Goal: Task Accomplishment & Management: Manage account settings

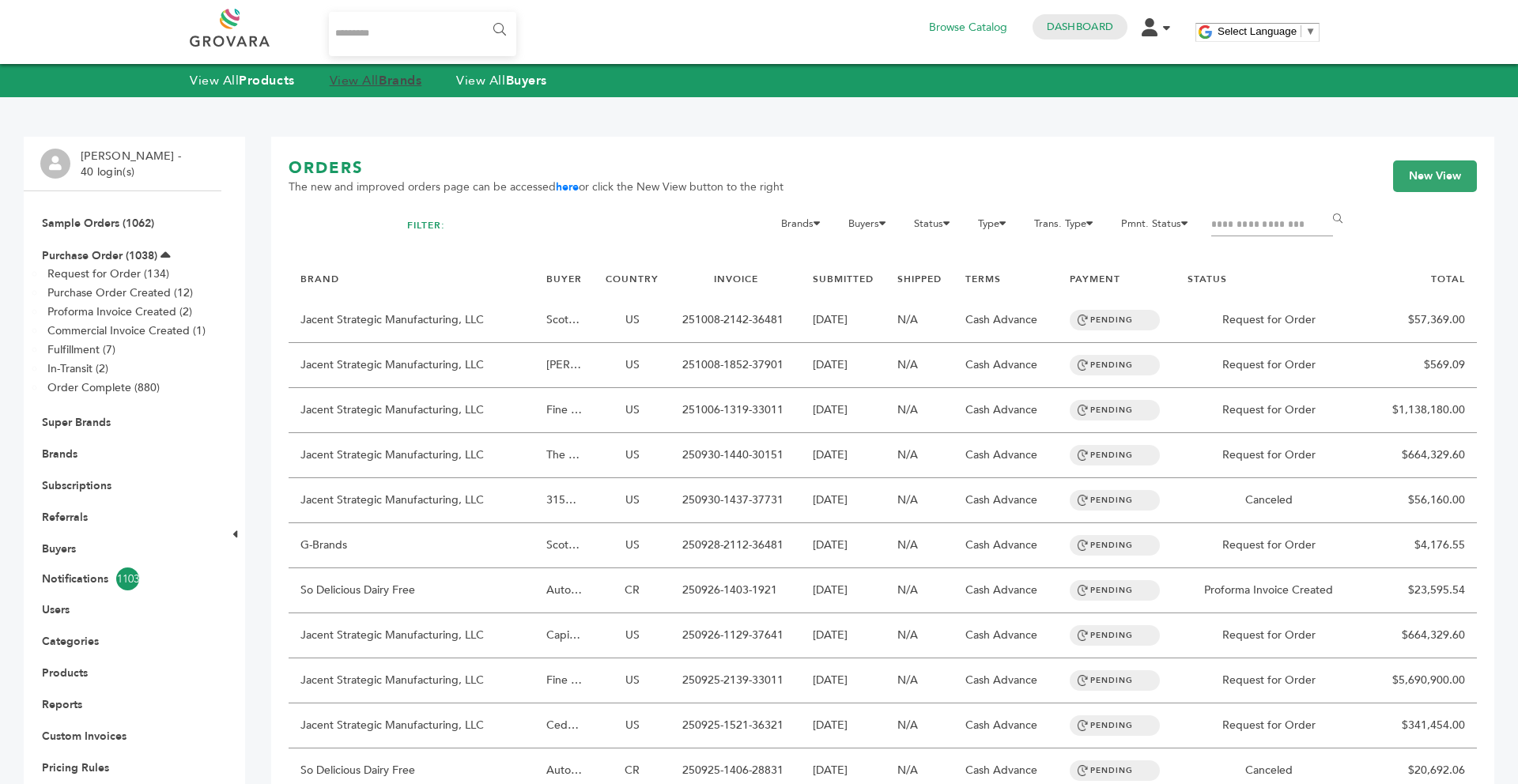
click at [387, 80] on strong "Brands" at bounding box center [400, 81] width 43 height 18
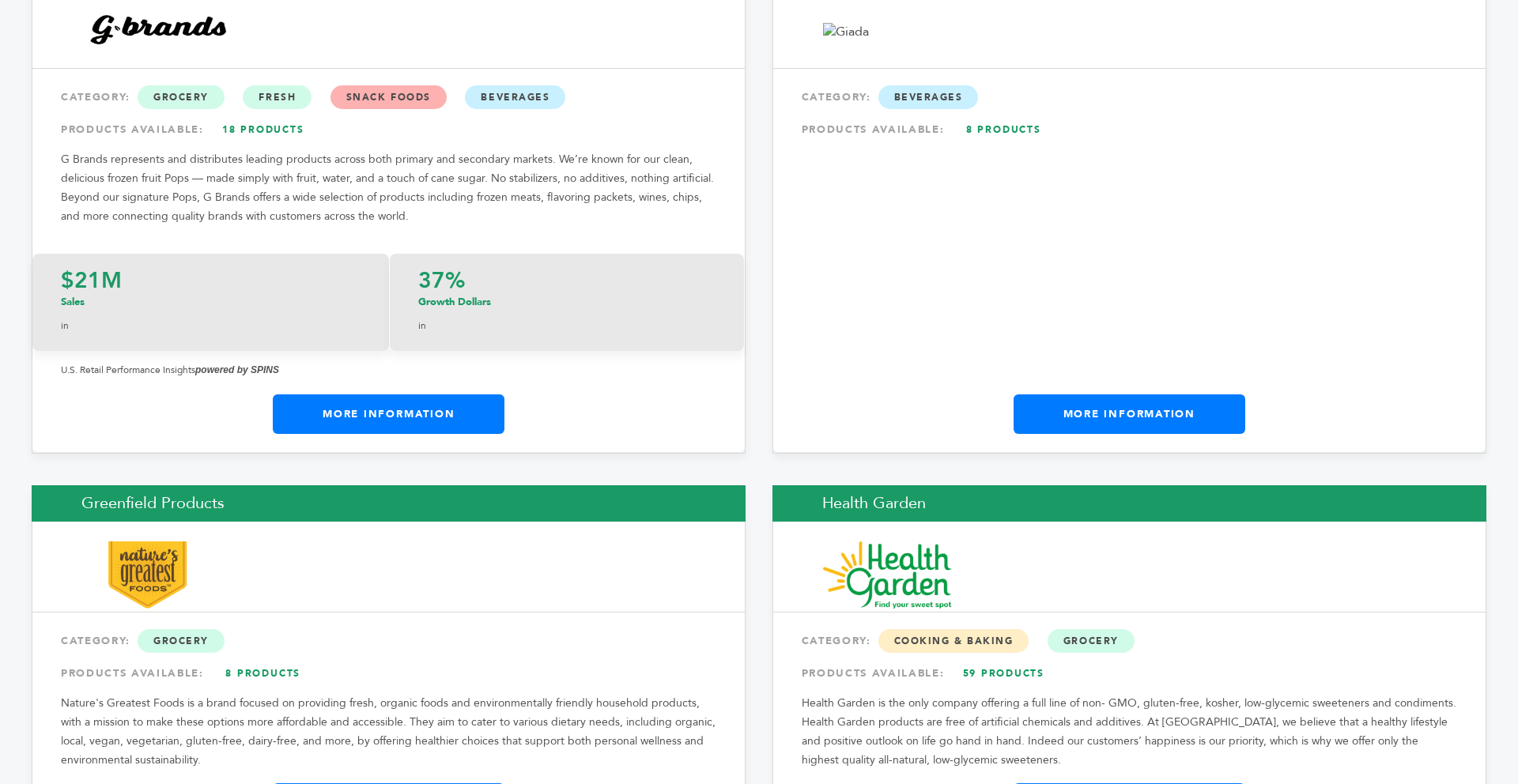
scroll to position [9980, 0]
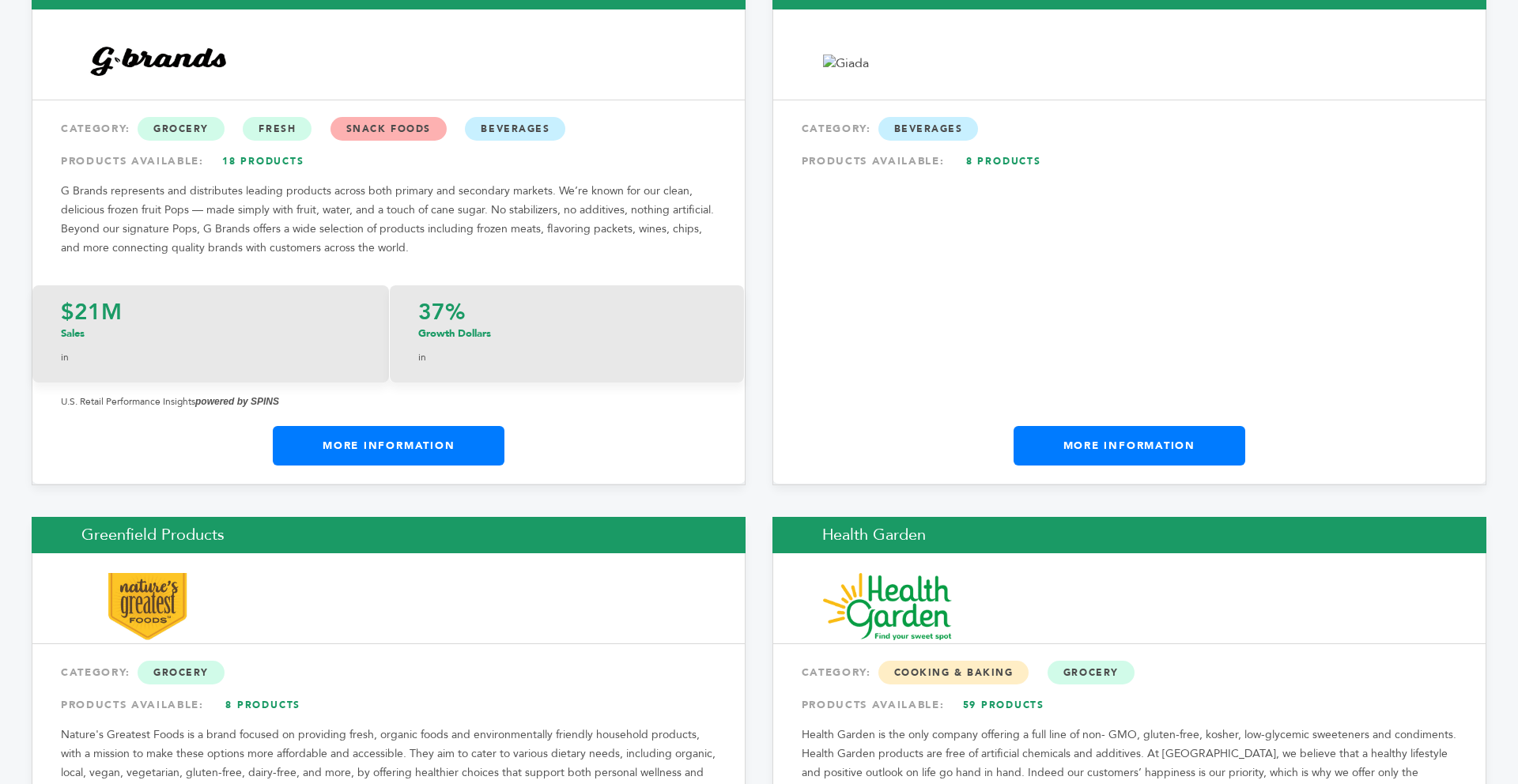
drag, startPoint x: 1516, startPoint y: 21, endPoint x: 1517, endPoint y: 272, distance: 251.0
click at [443, 306] on div "$21M Sales in 37% Growth Dollars in U.S. Retail Performance Insights powered by…" at bounding box center [388, 347] width 712 height 155
click at [434, 426] on link "More Information" at bounding box center [388, 445] width 231 height 40
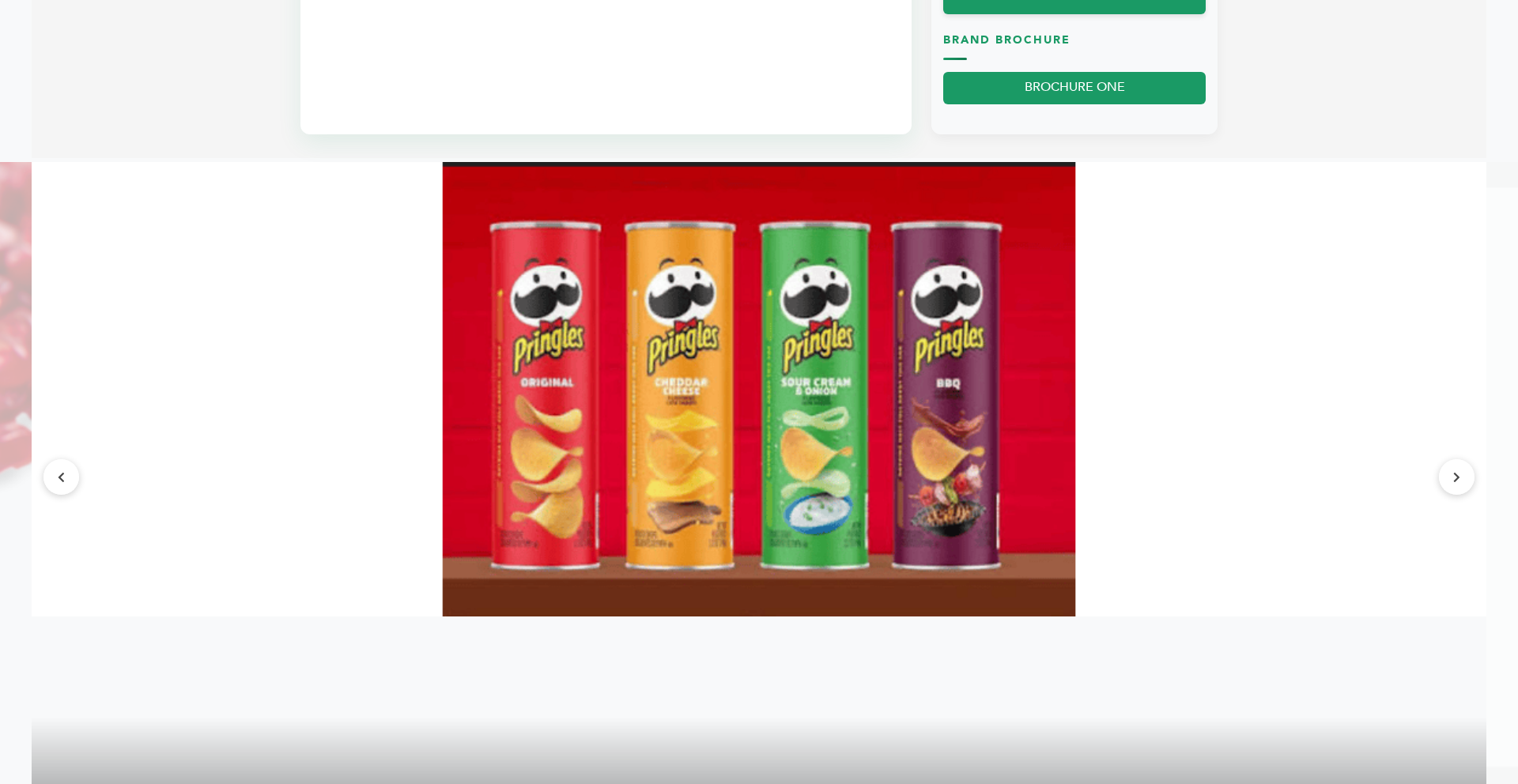
scroll to position [1678, 0]
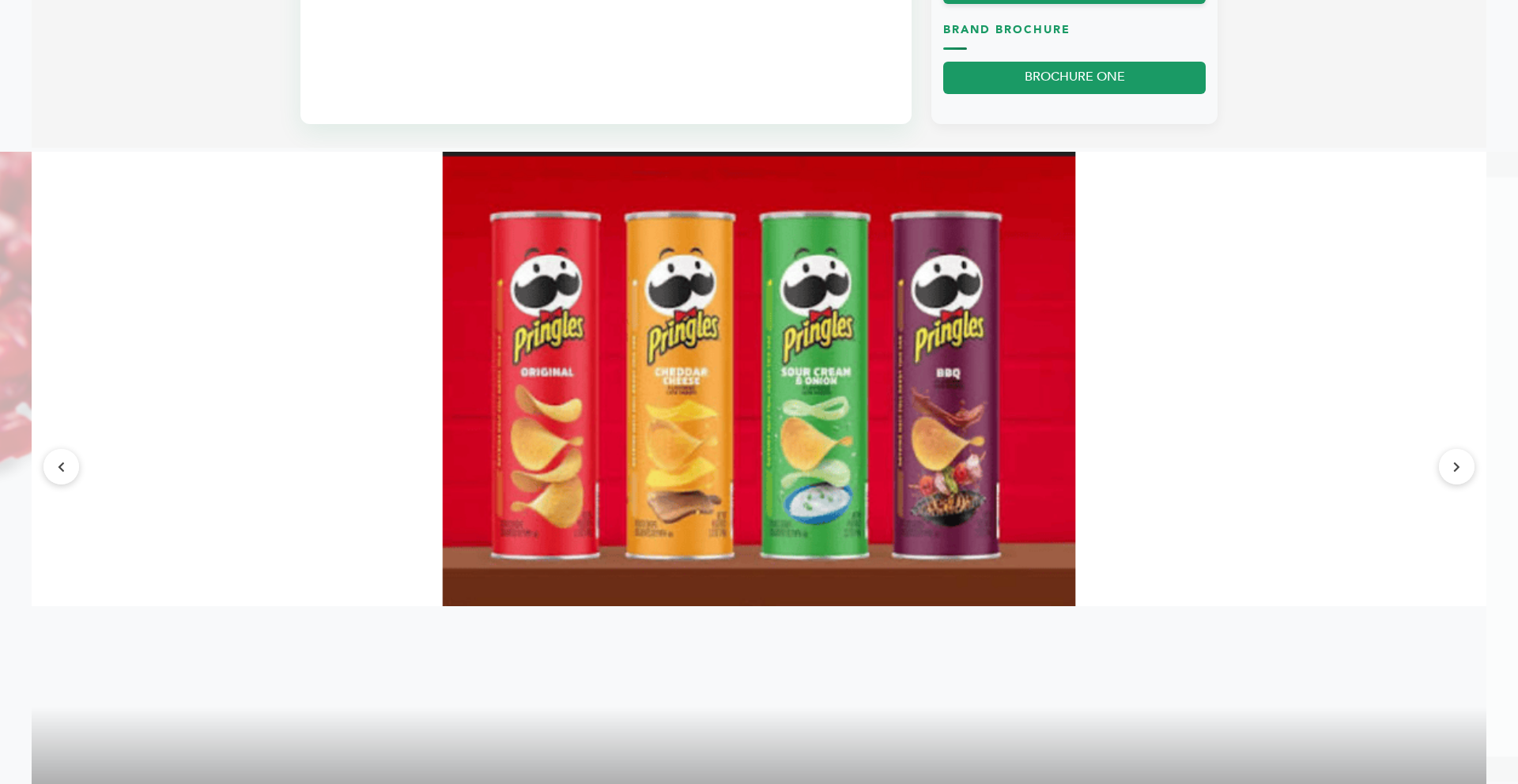
drag, startPoint x: 1517, startPoint y: 157, endPoint x: 1516, endPoint y: 445, distance: 288.0
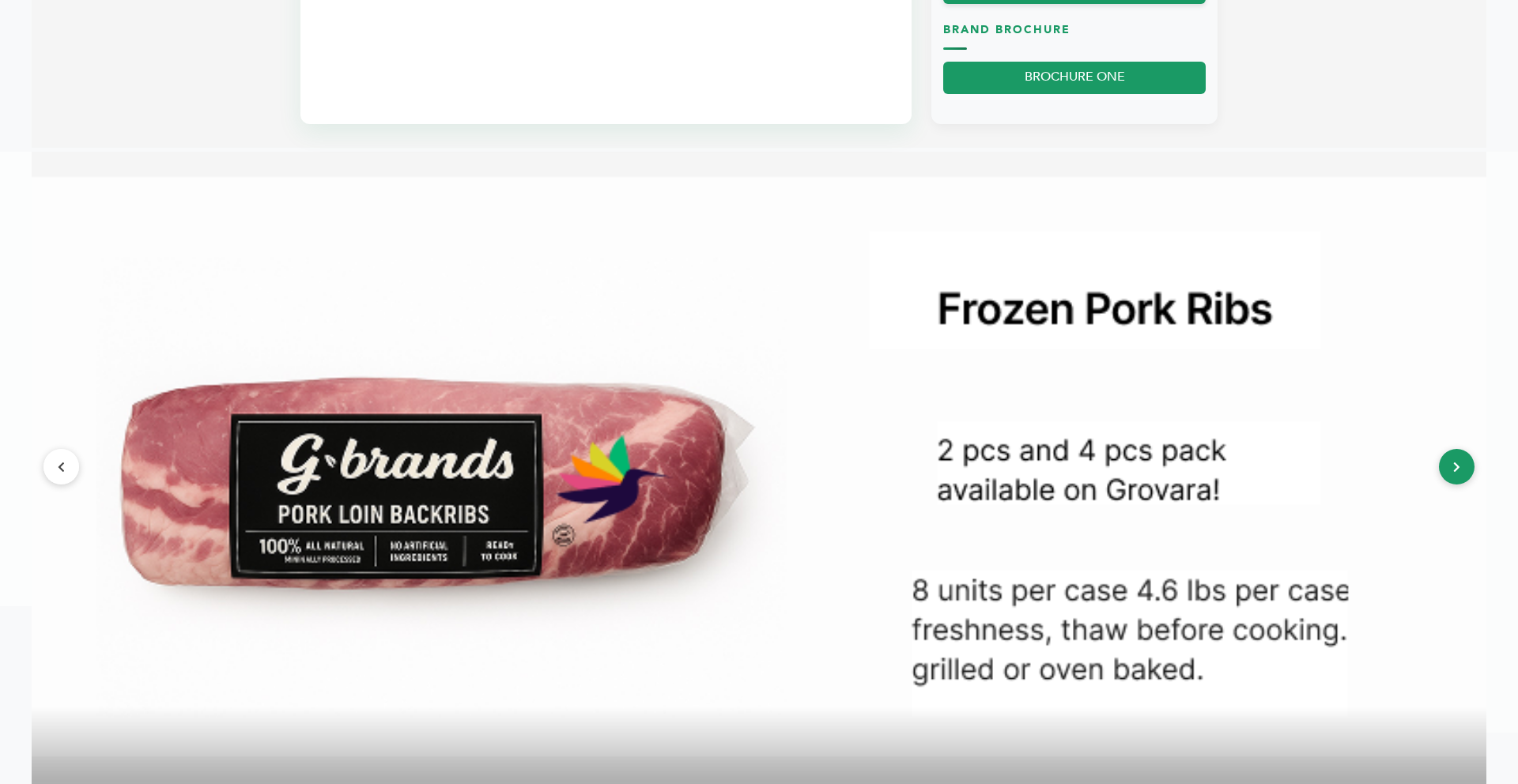
click at [1448, 484] on button at bounding box center [1457, 466] width 36 height 36
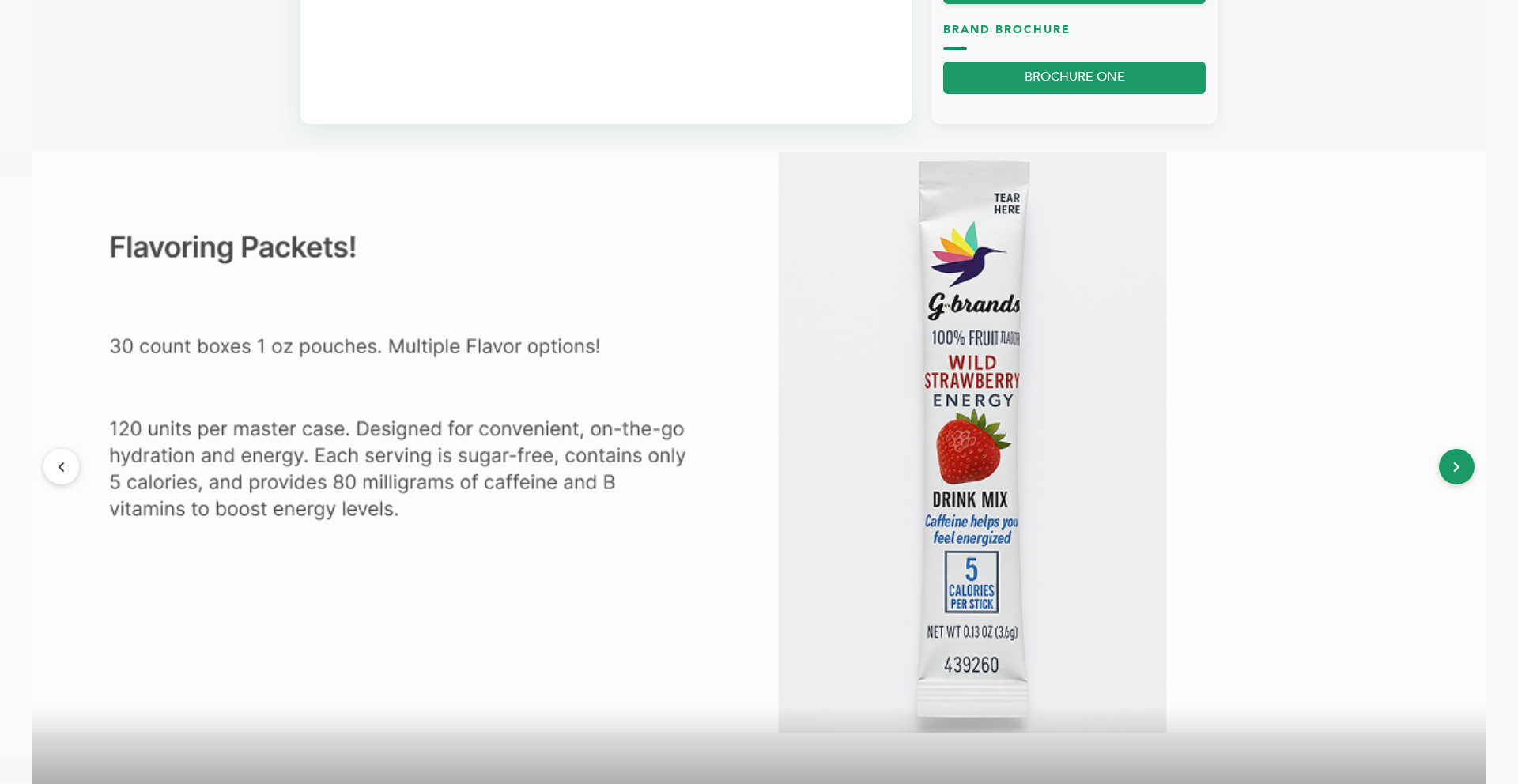
click at [1448, 484] on button at bounding box center [1457, 466] width 36 height 36
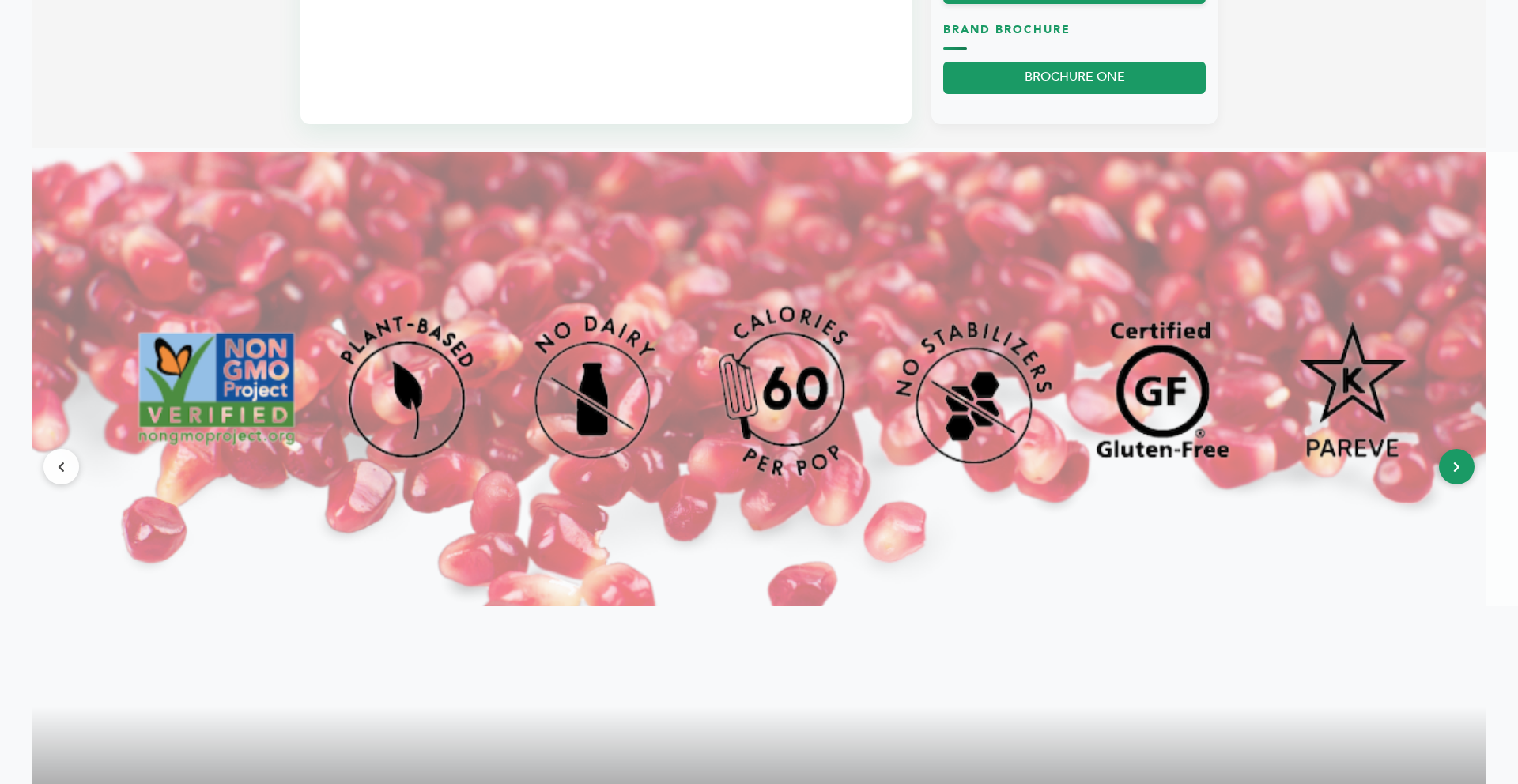
click at [1448, 484] on button at bounding box center [1457, 466] width 36 height 36
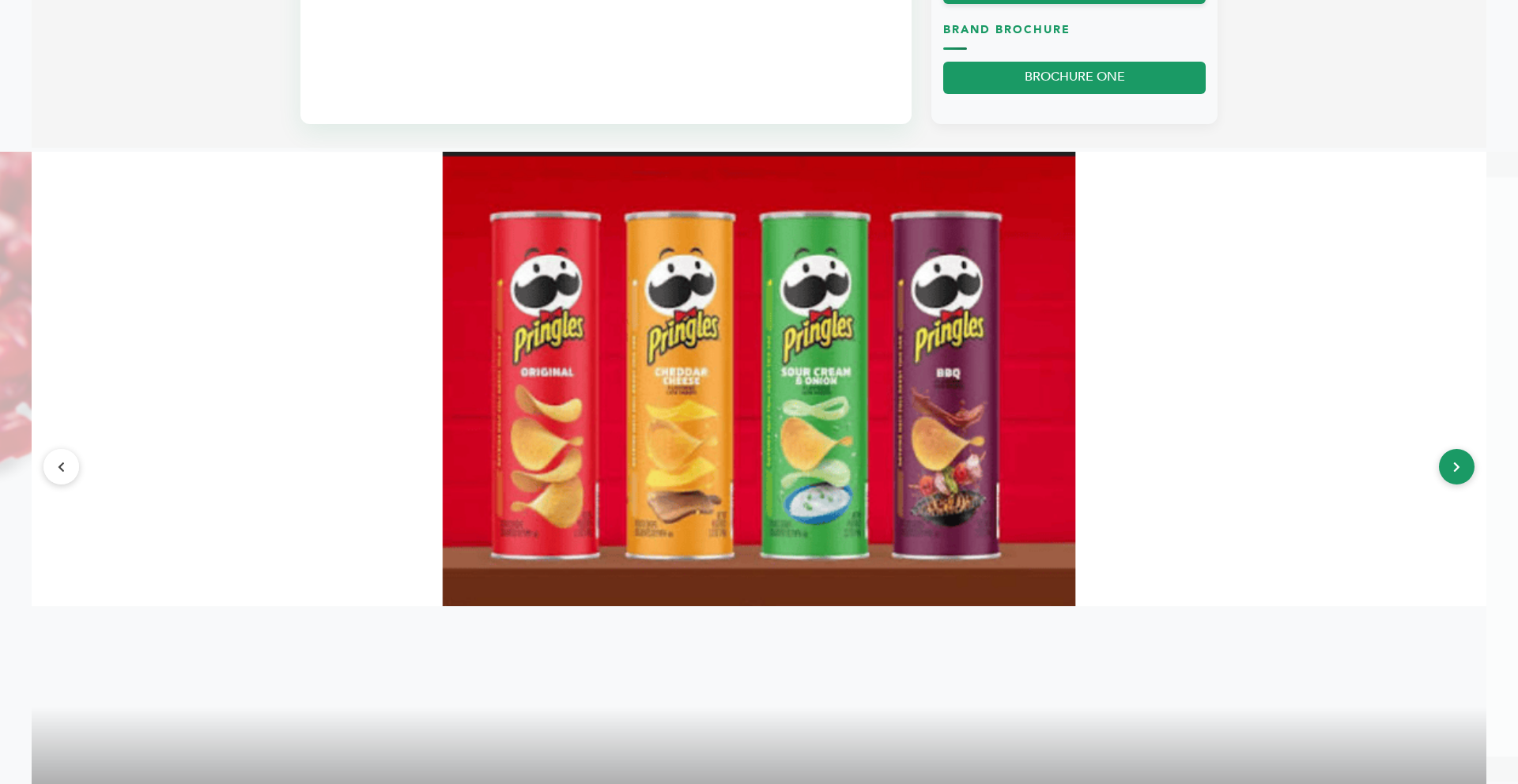
click at [1448, 484] on button at bounding box center [1457, 466] width 36 height 36
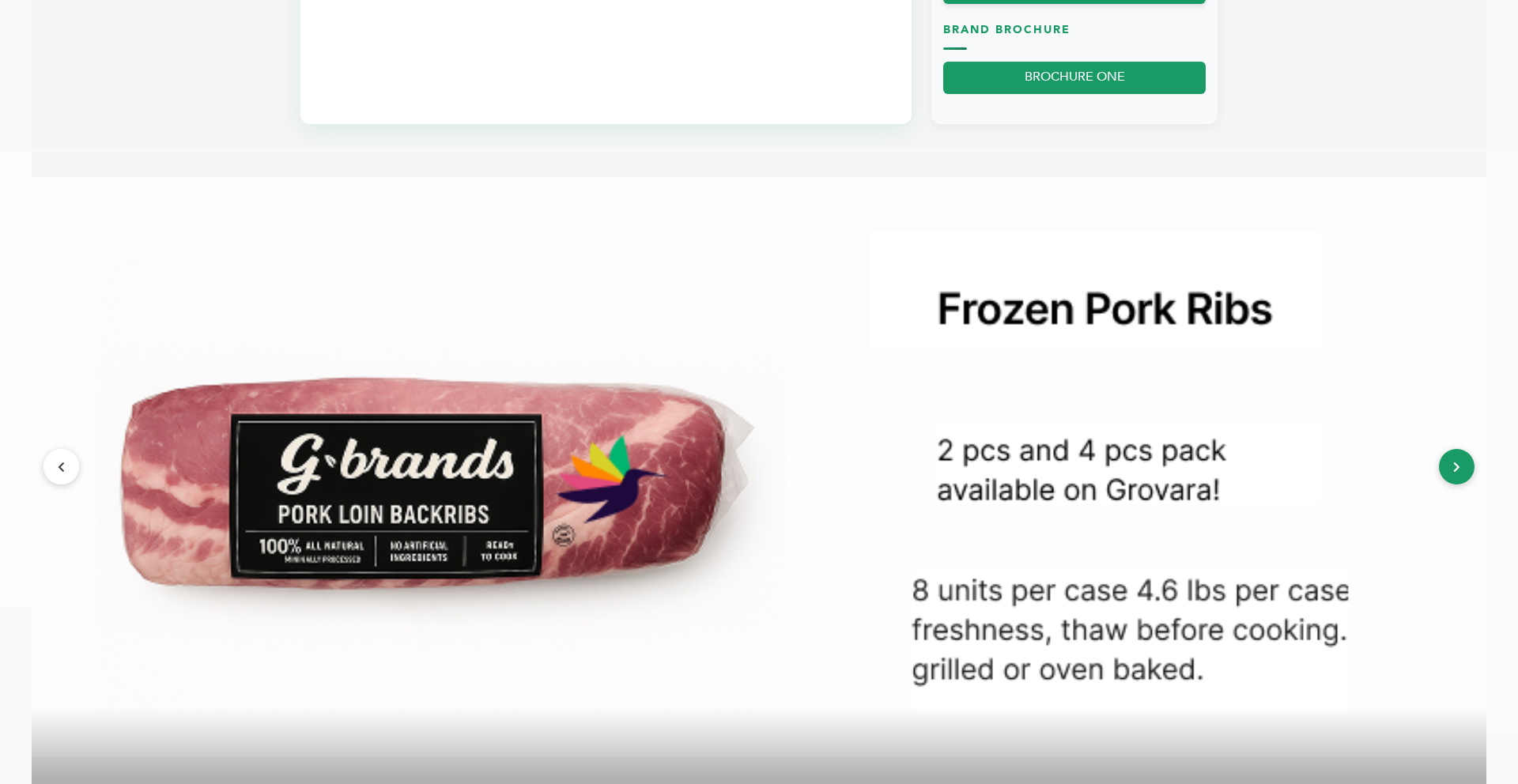
click at [1448, 484] on button at bounding box center [1457, 466] width 36 height 36
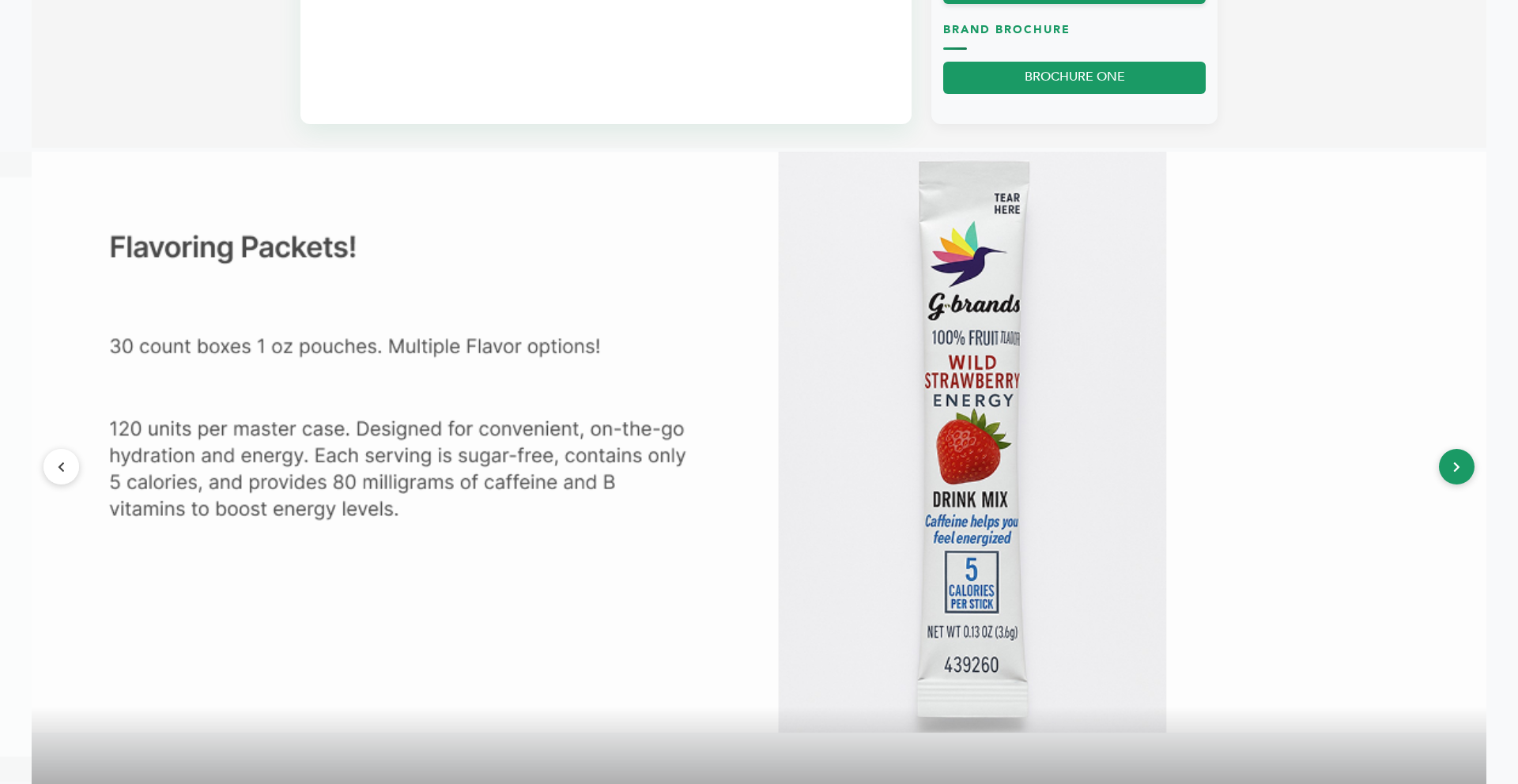
click at [1448, 484] on button at bounding box center [1457, 466] width 36 height 36
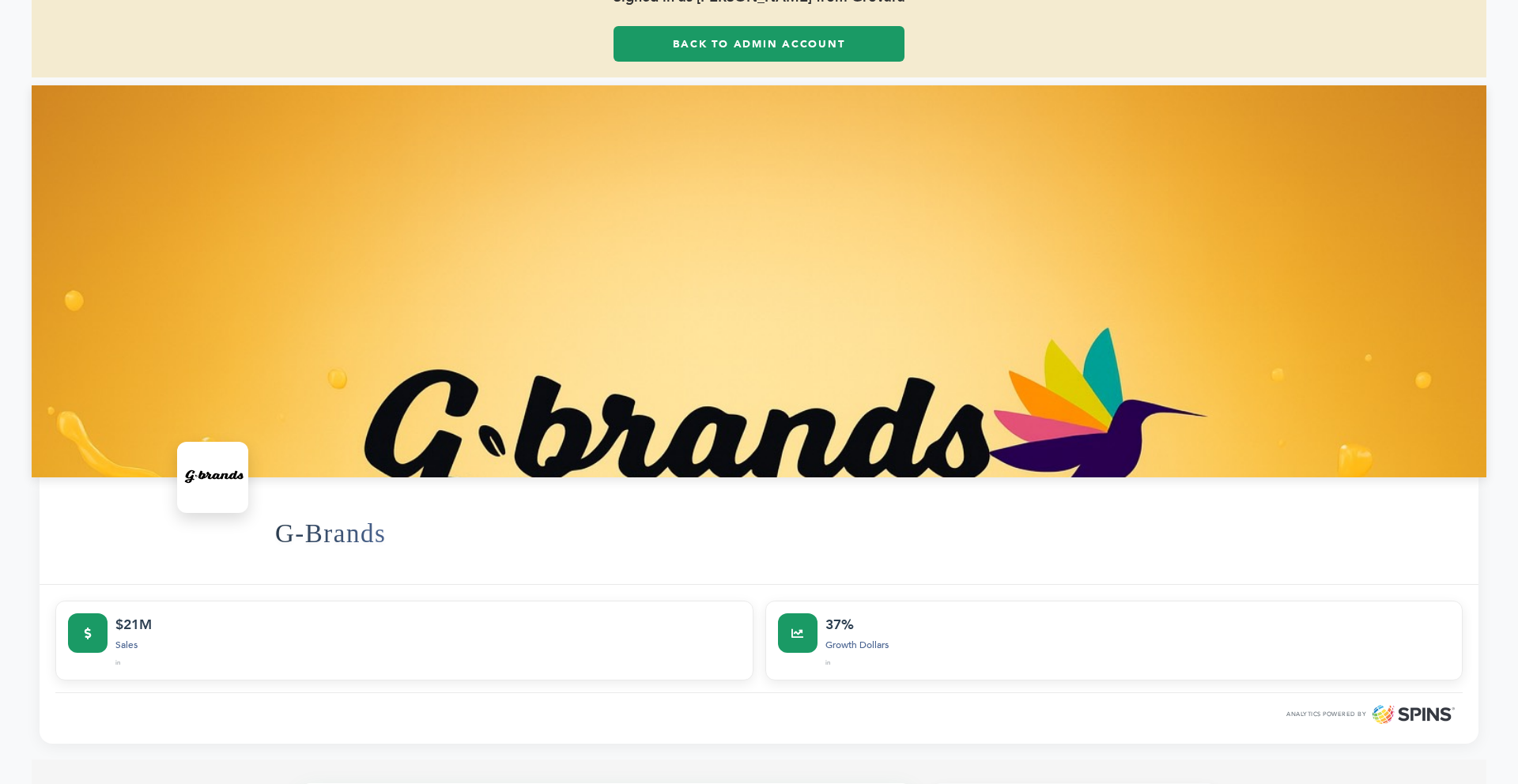
scroll to position [0, 0]
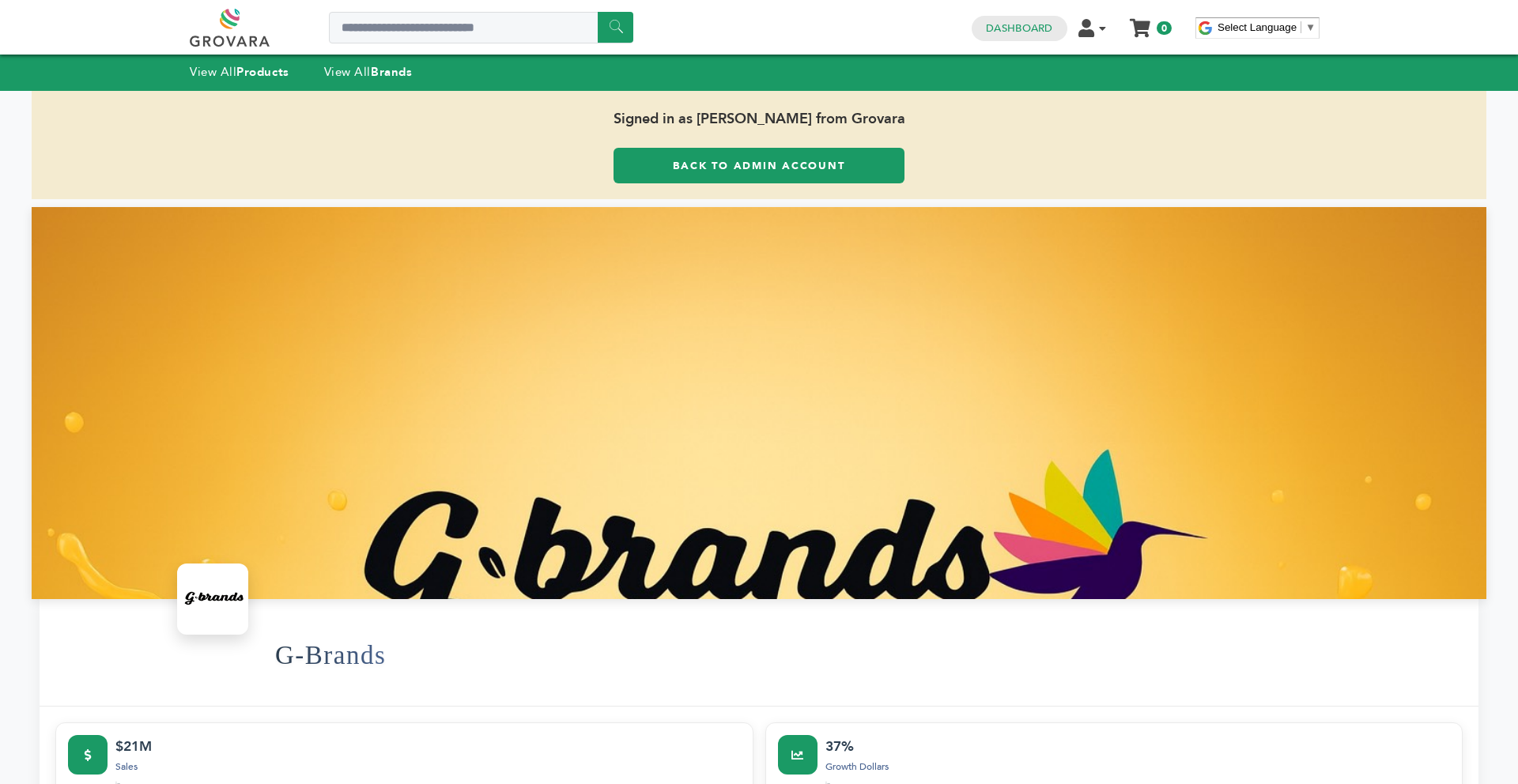
drag, startPoint x: 1517, startPoint y: 298, endPoint x: 1486, endPoint y: -21, distance: 320.5
click at [1486, 0] on html "****** 0 0 Dashboard Edit Account Order Management Sign Out My Cart Your cart i…" at bounding box center [759, 392] width 1518 height 784
click at [842, 185] on div "Signed in as Max Stein from Grovara Back to Admin Account" at bounding box center [759, 145] width 1454 height 108
click at [684, 156] on link "Back to Admin Account" at bounding box center [759, 166] width 291 height 36
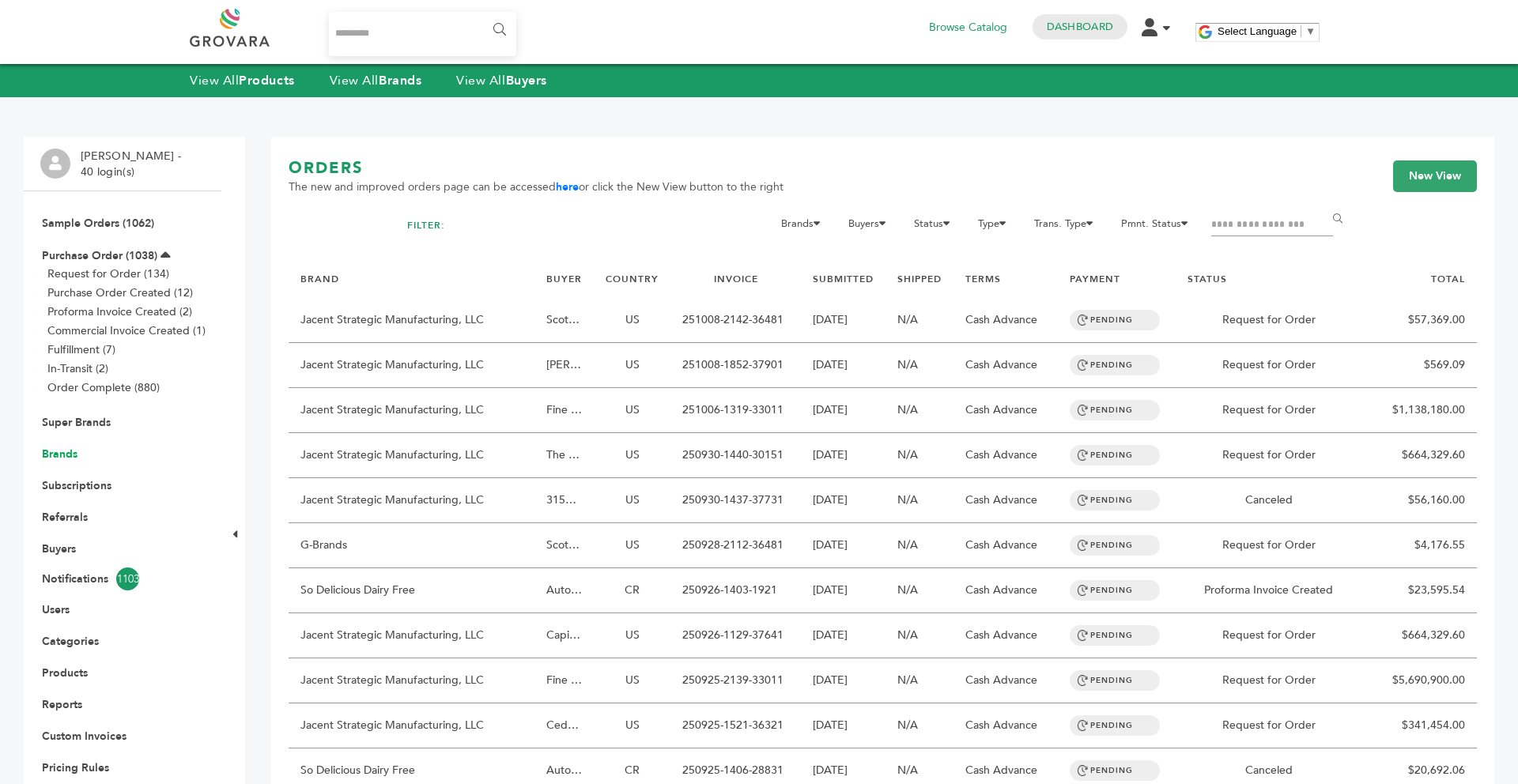
click at [61, 454] on link "Brands" at bounding box center [60, 453] width 36 height 15
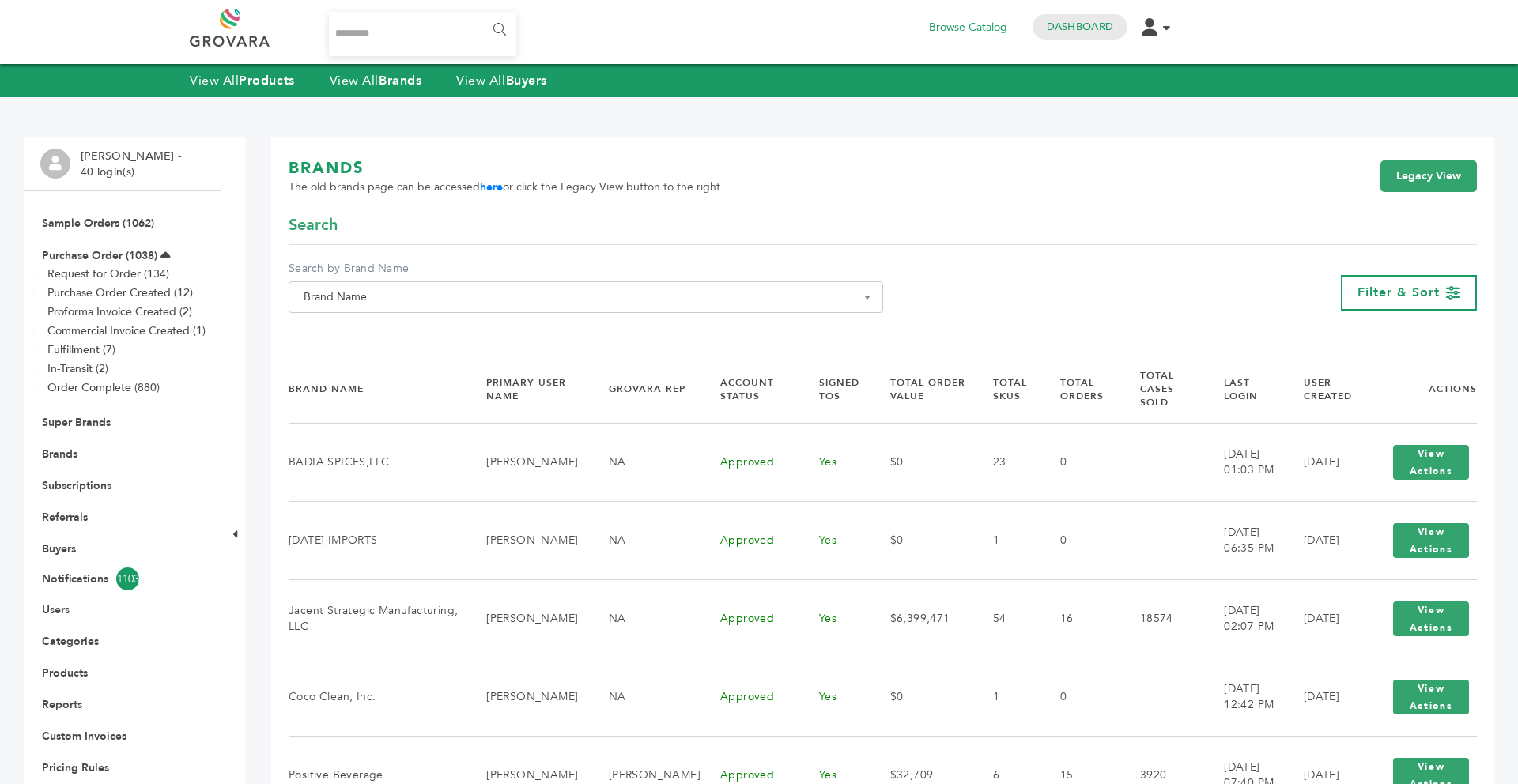
click at [429, 290] on span "Brand Name" at bounding box center [585, 297] width 577 height 22
click at [398, 332] on input "Search" at bounding box center [586, 326] width 586 height 19
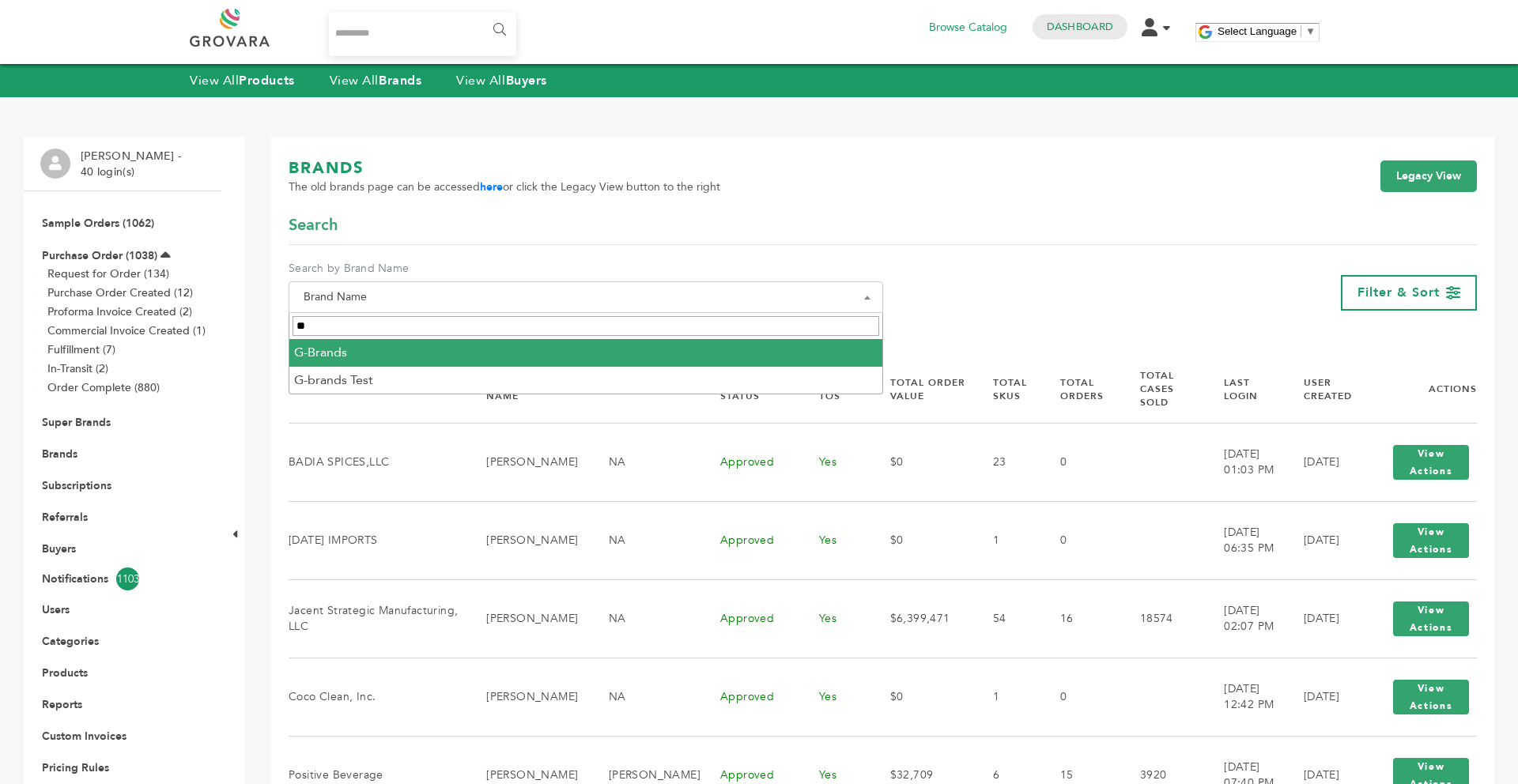
type input "**"
select select "********"
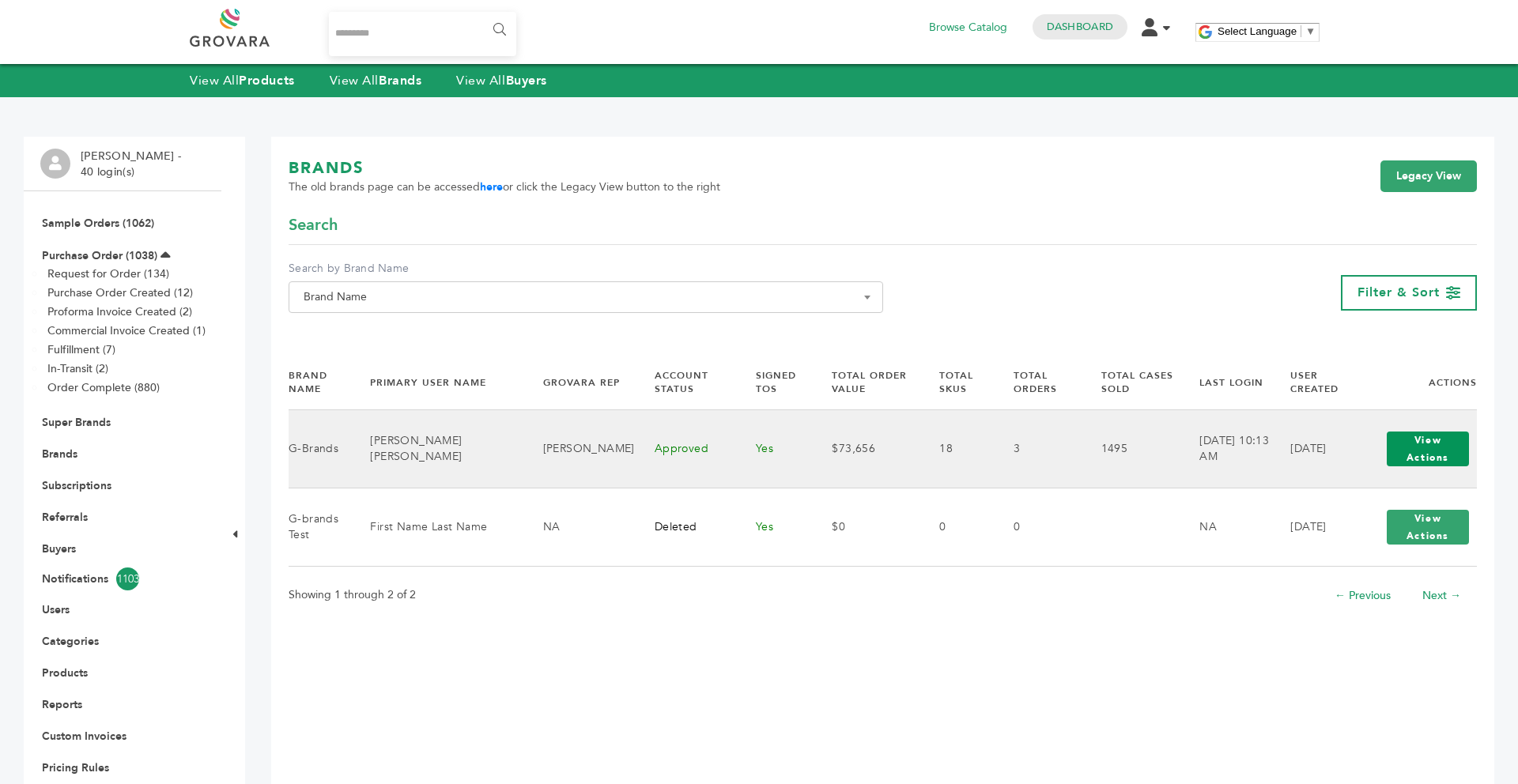
click at [1419, 453] on button "View Actions" at bounding box center [1427, 449] width 82 height 35
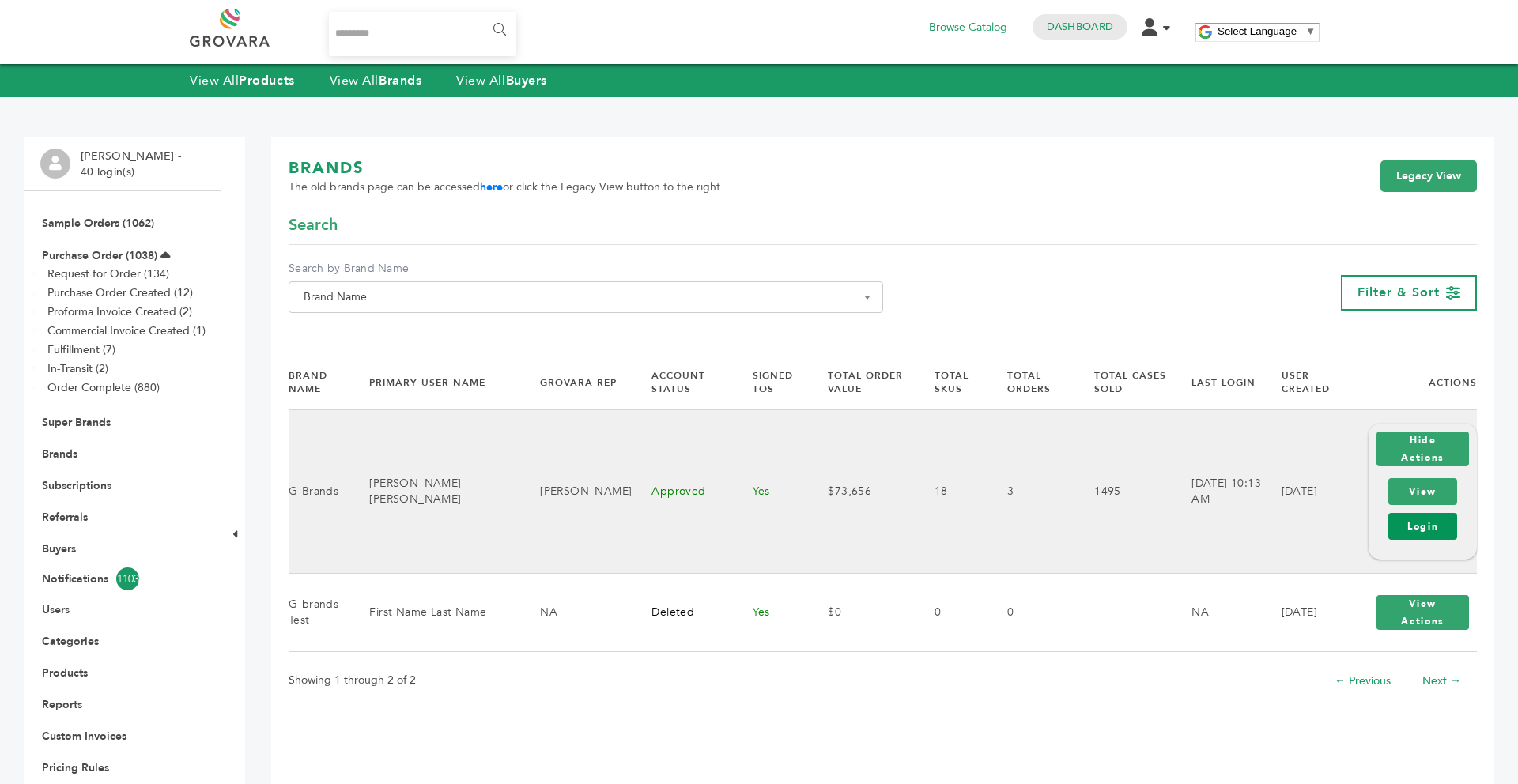
click at [1412, 515] on link "Login" at bounding box center [1422, 525] width 69 height 27
